Goal: Use online tool/utility

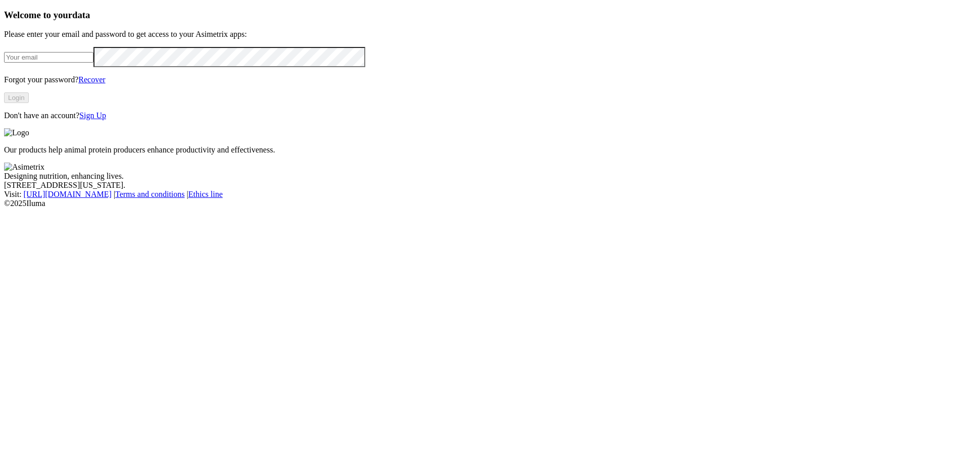
type input "[PERSON_NAME][EMAIL_ADDRESS][PERSON_NAME][DOMAIN_NAME]"
click at [29, 103] on button "Login" at bounding box center [16, 97] width 25 height 11
